Goal: Information Seeking & Learning: Learn about a topic

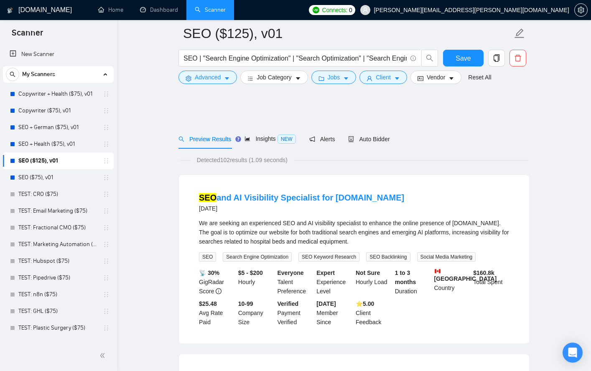
scroll to position [424, 0]
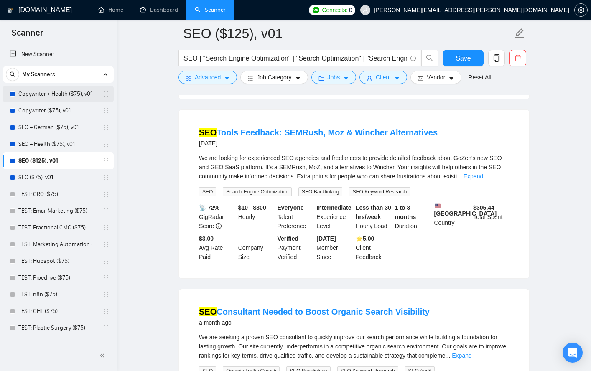
click at [51, 94] on link "Copywriter + Health ($75), v01" at bounding box center [57, 94] width 79 height 17
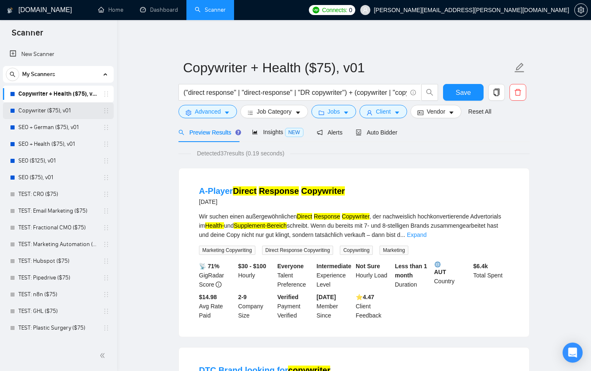
click at [45, 112] on link "Copywriter ($75), v01" at bounding box center [57, 110] width 79 height 17
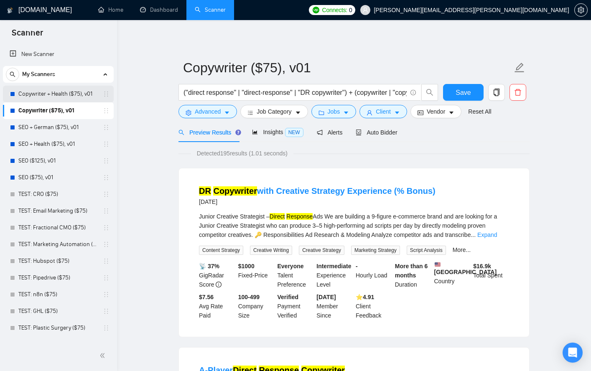
click at [41, 94] on link "Copywriter + Health ($75), v01" at bounding box center [57, 94] width 79 height 17
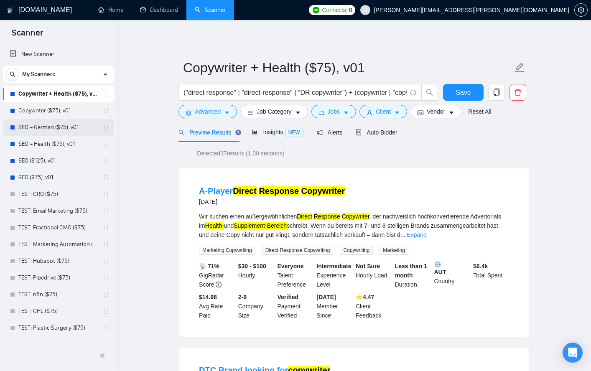
click at [43, 129] on link "SEO + German ($75), v01" at bounding box center [57, 127] width 79 height 17
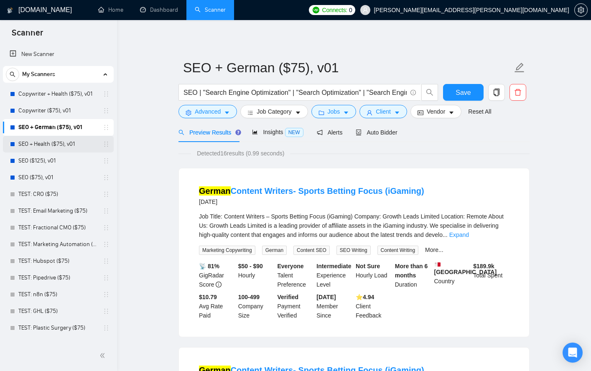
click at [42, 145] on link "SEO + Health ($75), v01" at bounding box center [57, 144] width 79 height 17
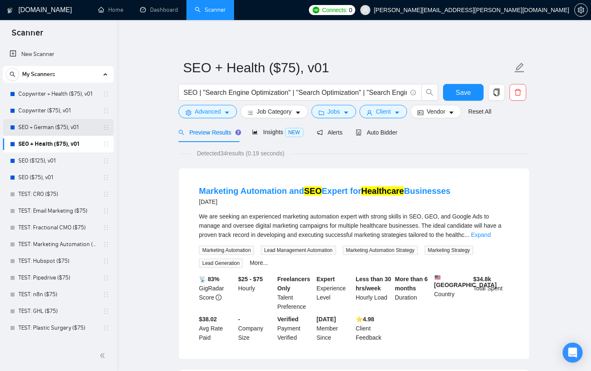
click at [36, 126] on link "SEO + German ($75), v01" at bounding box center [57, 127] width 79 height 17
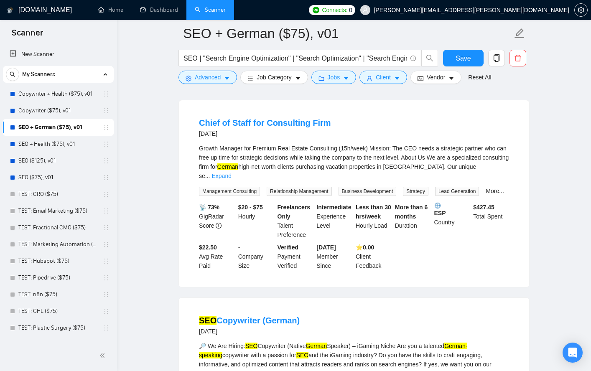
scroll to position [1042, 0]
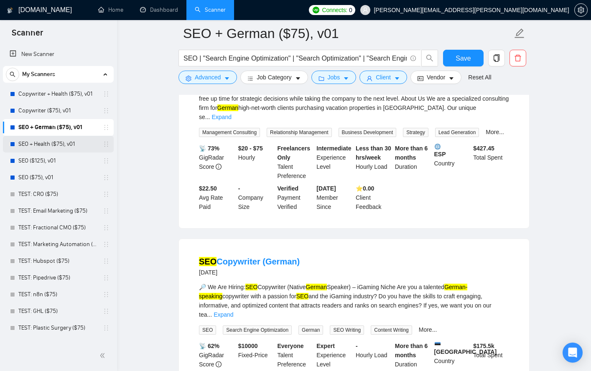
click at [54, 140] on link "SEO + Health ($75), v01" at bounding box center [57, 144] width 79 height 17
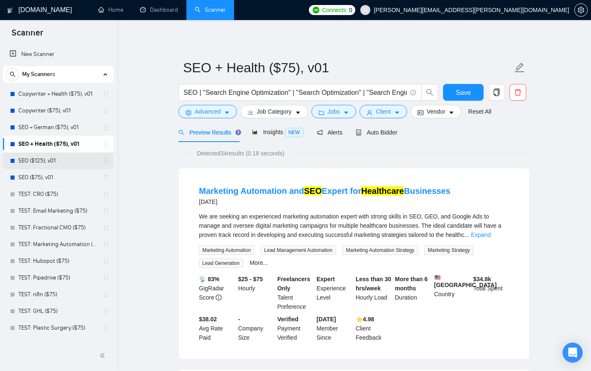
click at [39, 162] on link "SEO ($125), v01" at bounding box center [57, 161] width 79 height 17
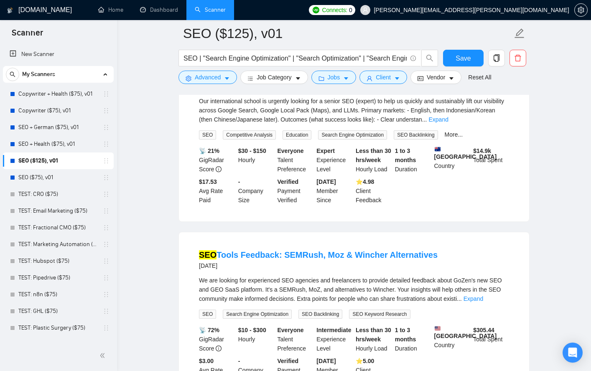
scroll to position [189, 0]
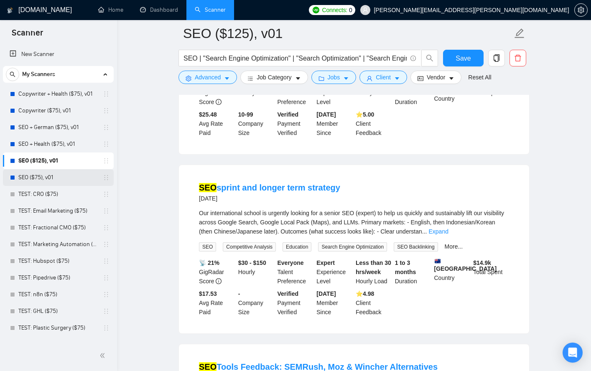
click at [39, 179] on link "SEO ($75), v01" at bounding box center [57, 177] width 79 height 17
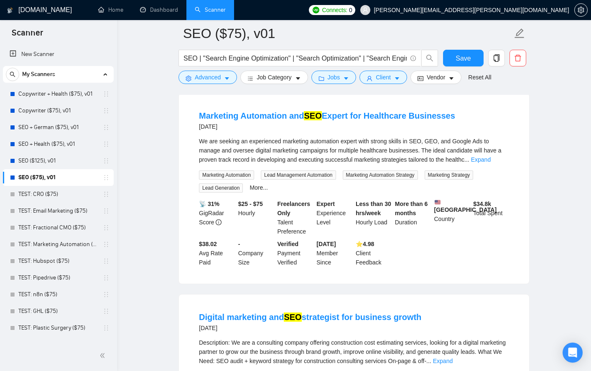
scroll to position [262, 0]
click at [491, 160] on link "Expand" at bounding box center [481, 159] width 20 height 7
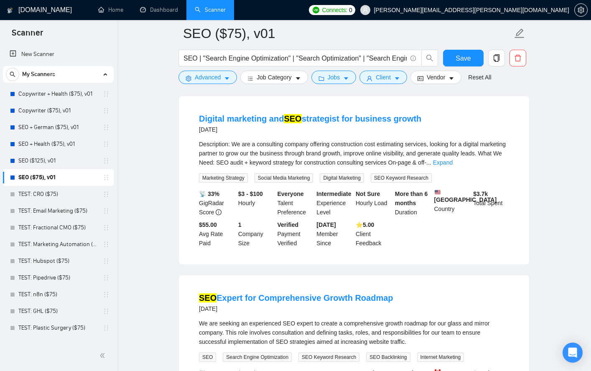
scroll to position [463, 0]
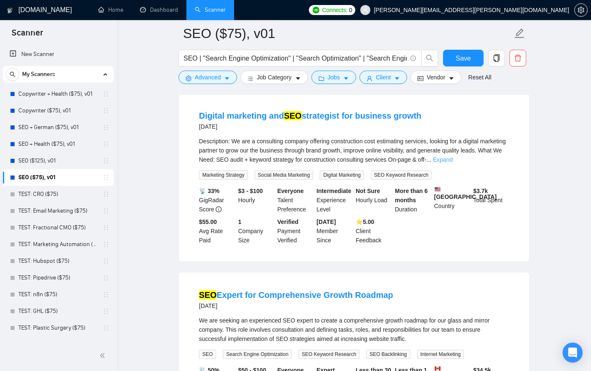
click at [453, 163] on link "Expand" at bounding box center [443, 159] width 20 height 7
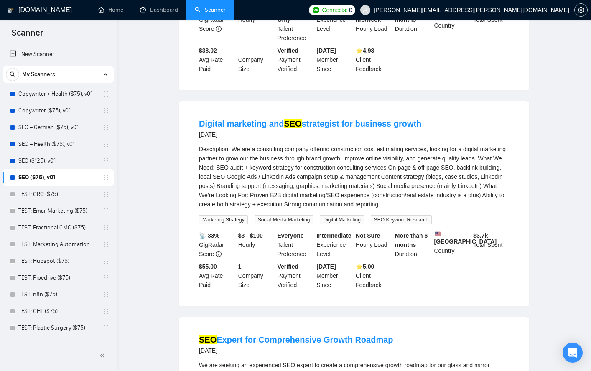
scroll to position [0, 0]
